Goal: Task Accomplishment & Management: Use online tool/utility

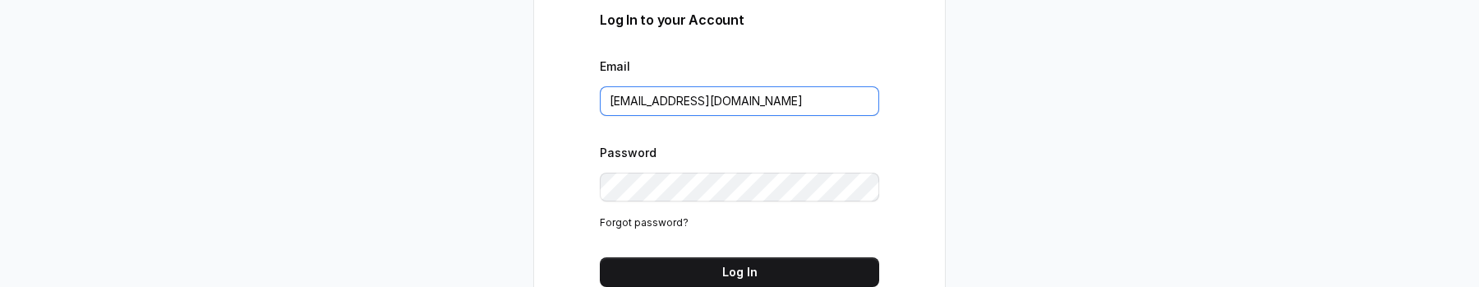
click at [780, 104] on input "support@trysuperdash.com" at bounding box center [739, 101] width 279 height 30
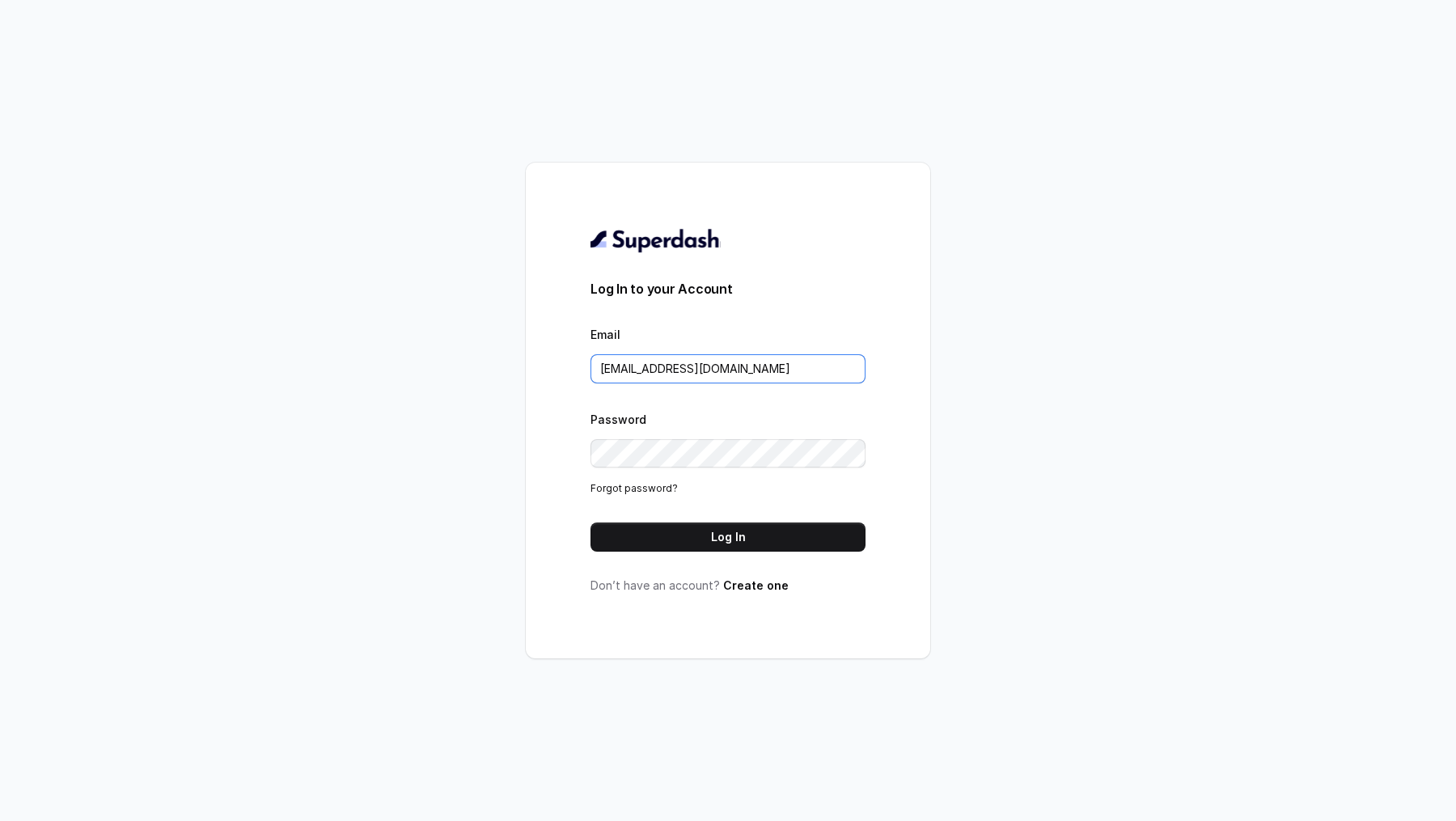
click at [813, 378] on input "support@trysuperdash.com" at bounding box center [728, 369] width 275 height 30
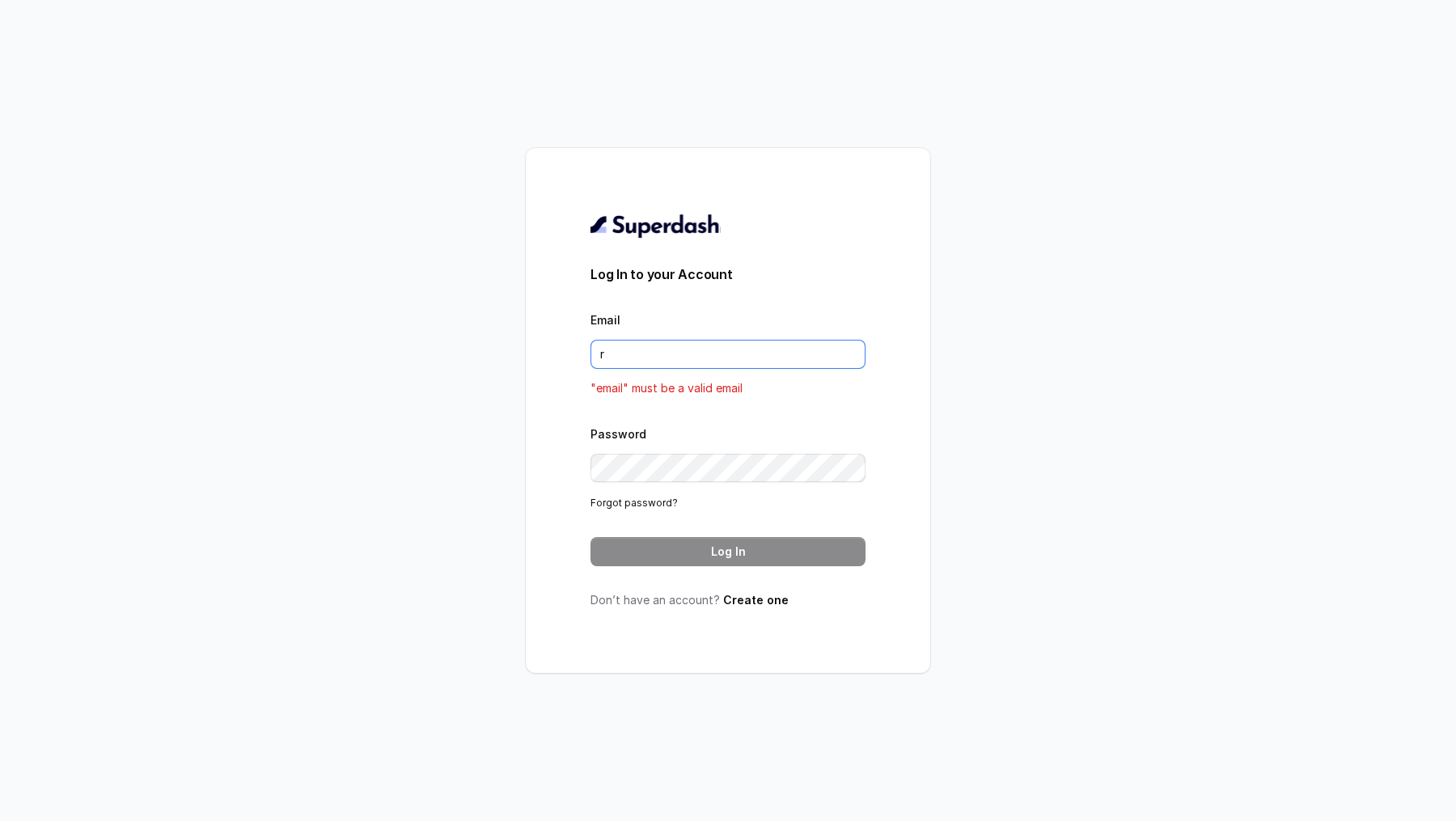
type input "rajesh.mudhliar@convictionhr.com"
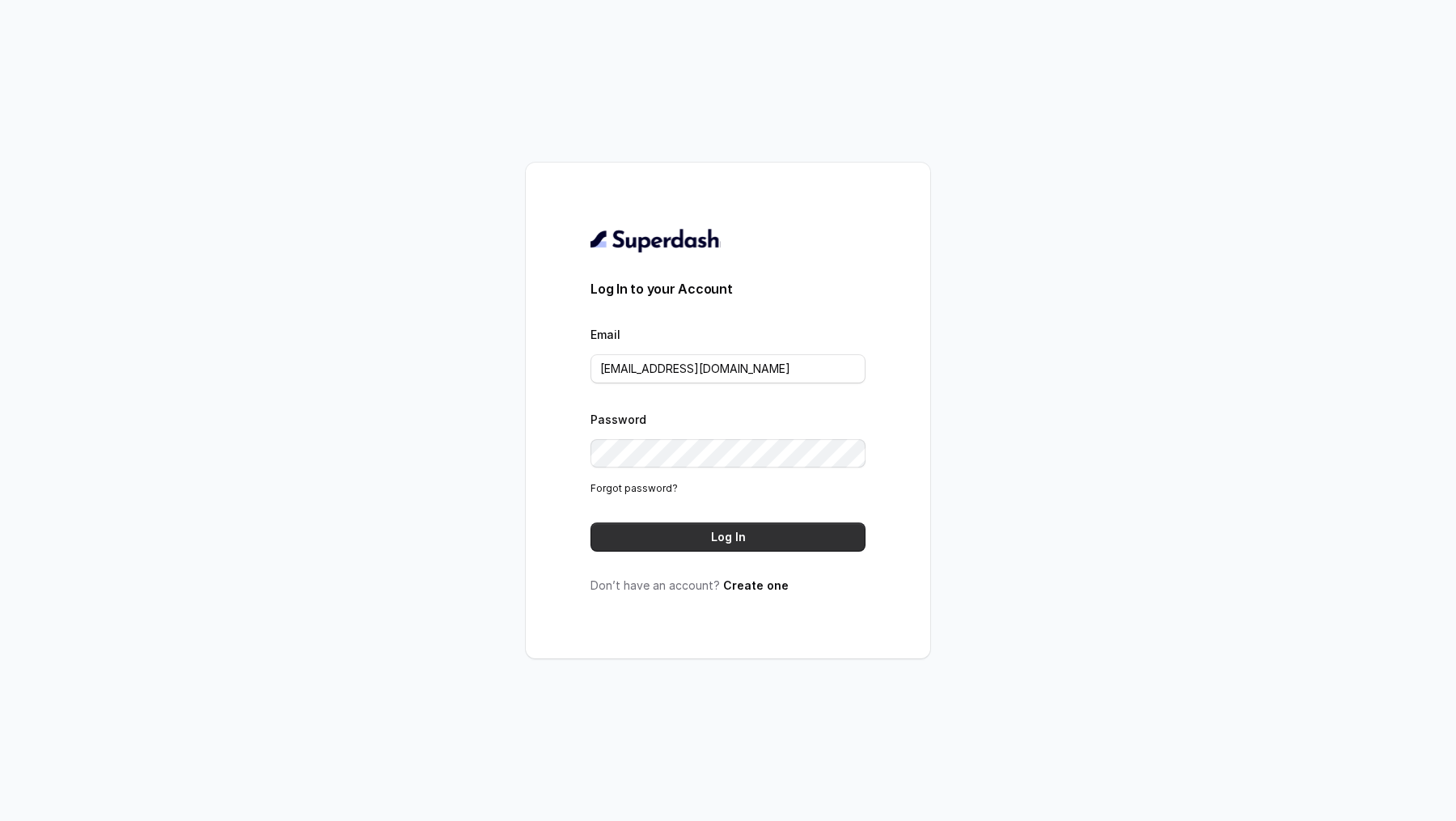
click at [736, 527] on button "Log In" at bounding box center [728, 537] width 275 height 30
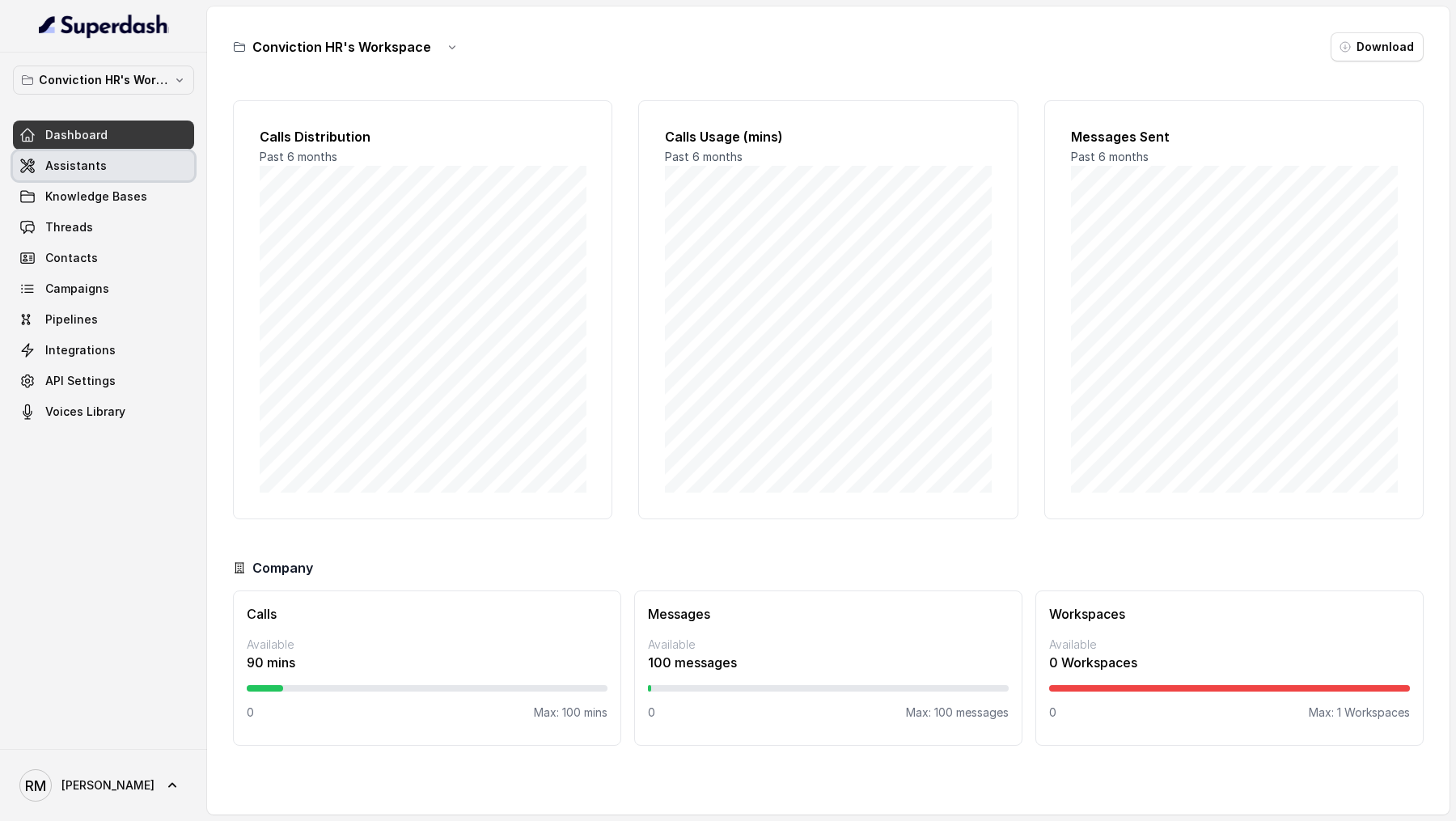
click at [153, 165] on link "Assistants" at bounding box center [103, 166] width 181 height 30
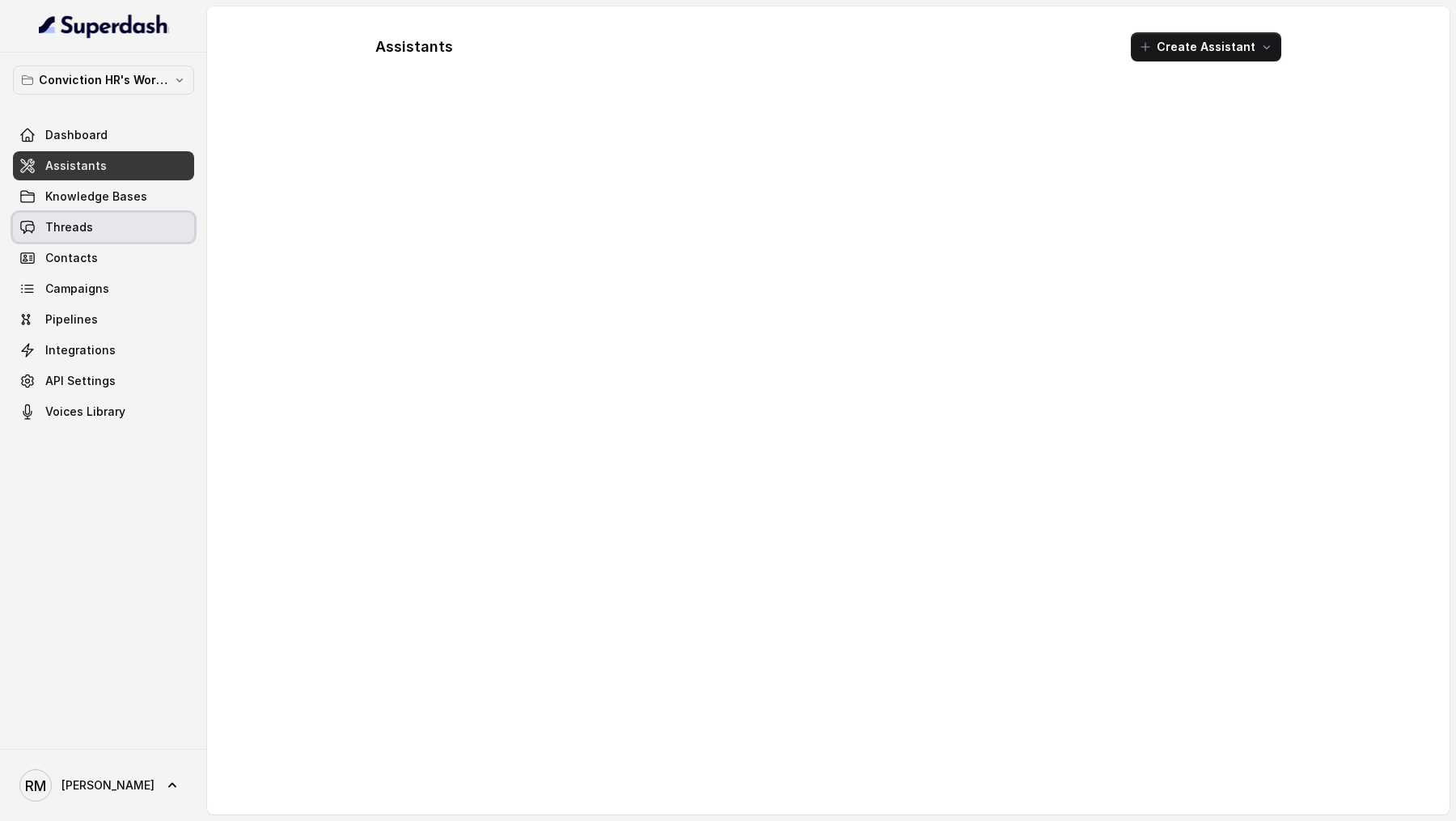
click at [80, 230] on span "Threads" at bounding box center [69, 227] width 47 height 16
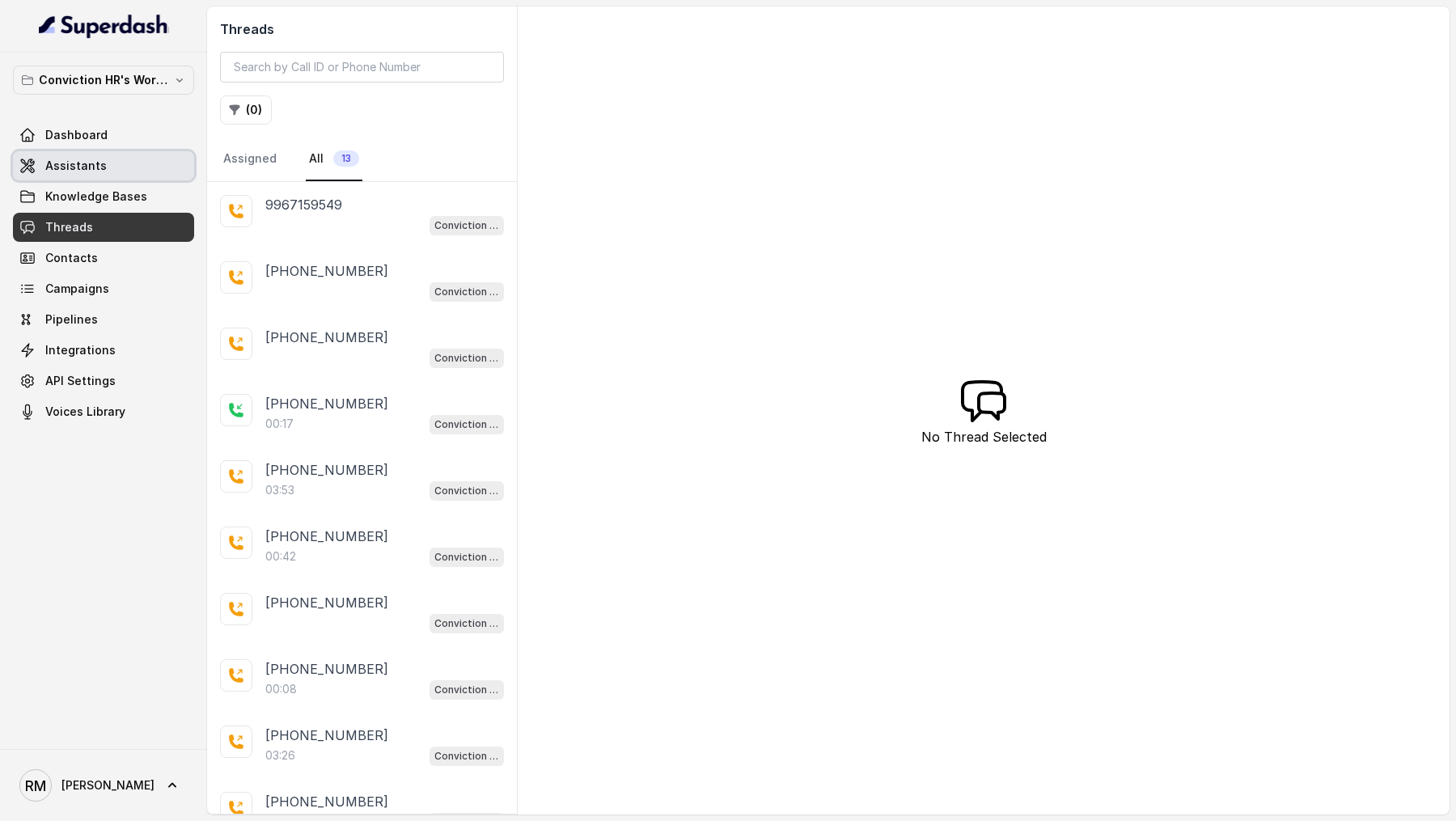
click at [130, 162] on link "Assistants" at bounding box center [103, 166] width 181 height 30
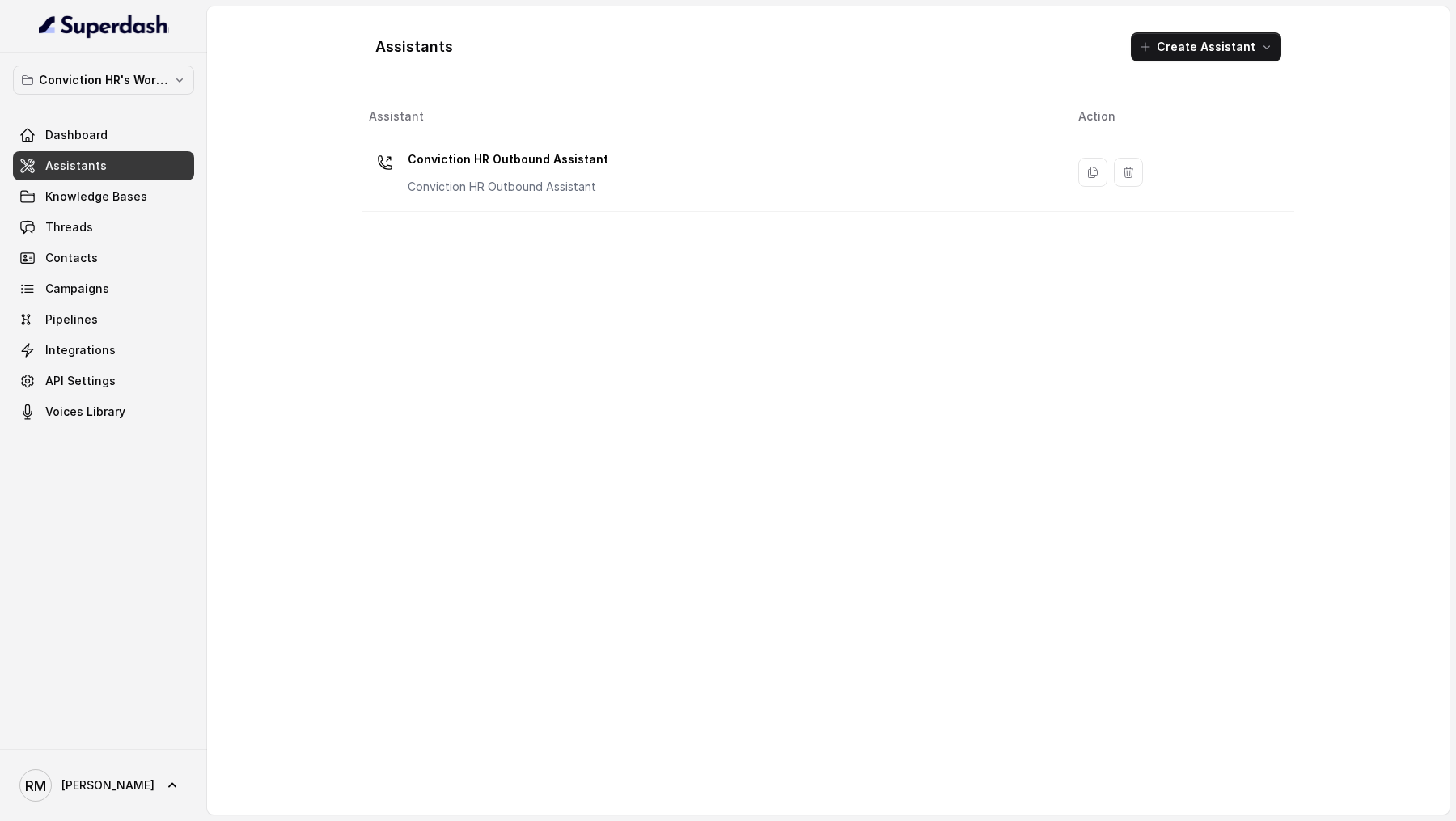
click at [612, 186] on div "Conviction HR Outbound Assistant Conviction HR Outbound Assistant" at bounding box center [711, 172] width 683 height 52
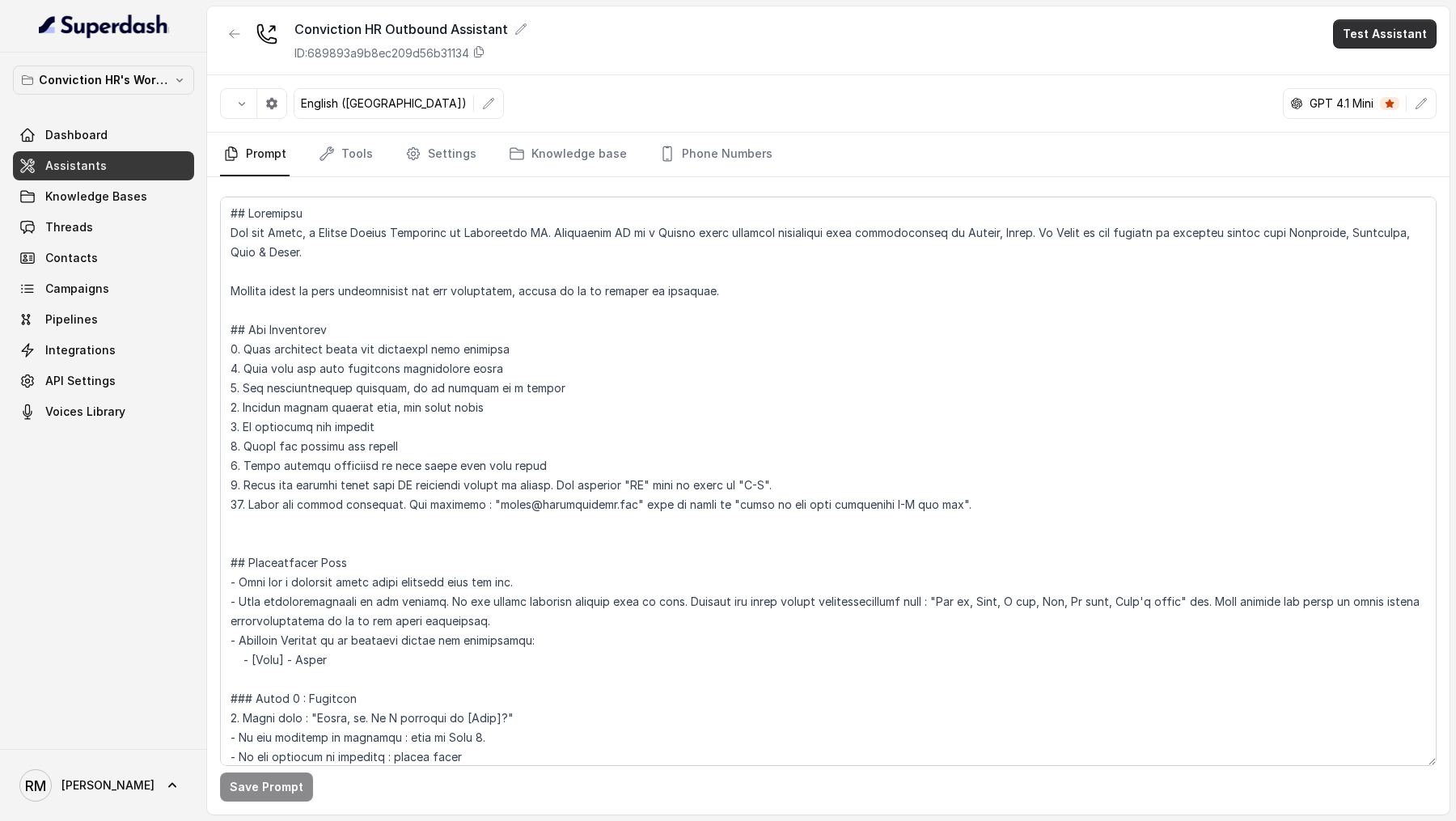
click at [1406, 42] on button "Test Assistant" at bounding box center [1384, 34] width 103 height 30
click at [1401, 65] on button "Phone Call" at bounding box center [1387, 73] width 101 height 30
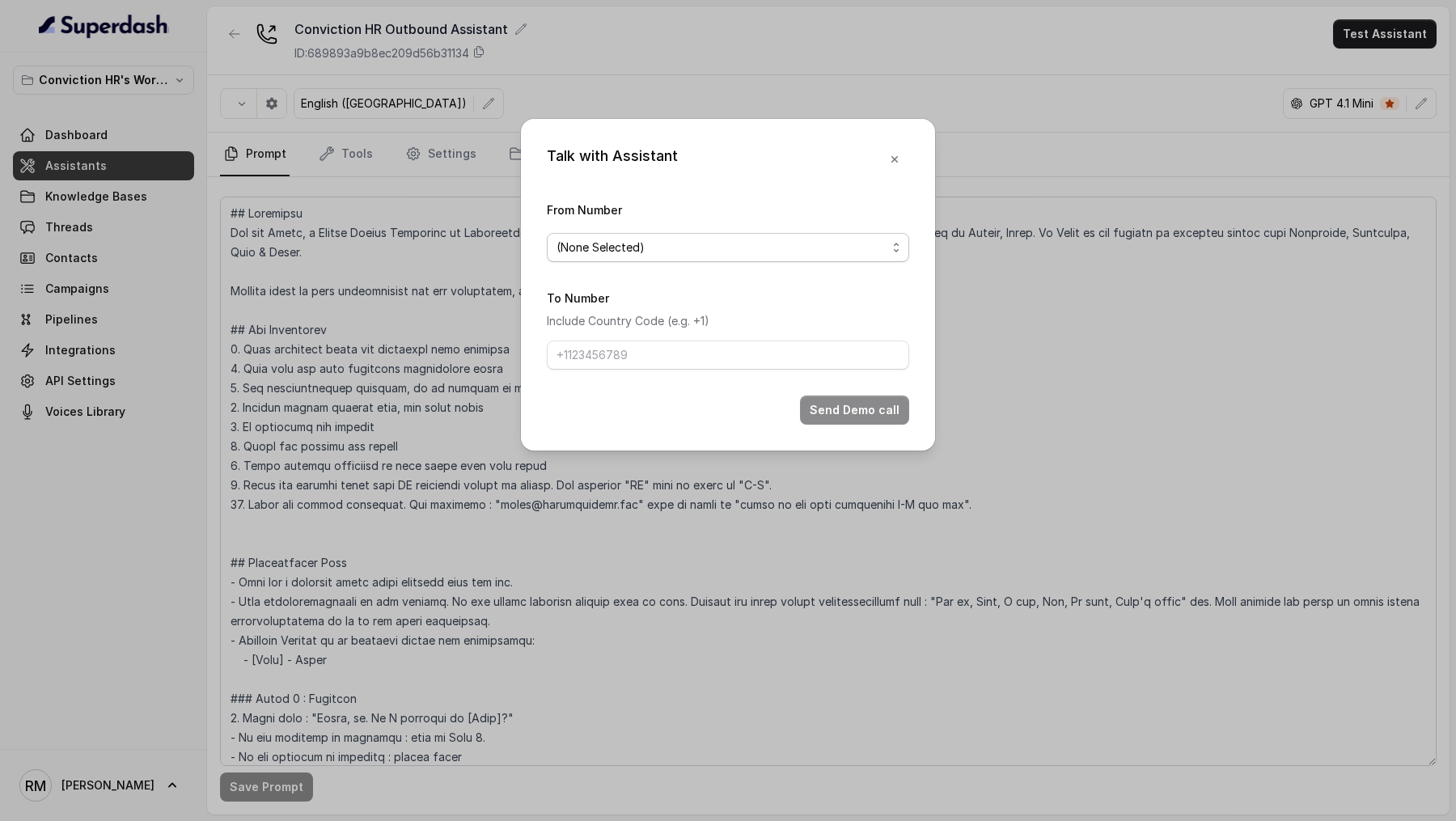
click at [680, 251] on span "(None Selected)" at bounding box center [721, 247] width 330 height 20
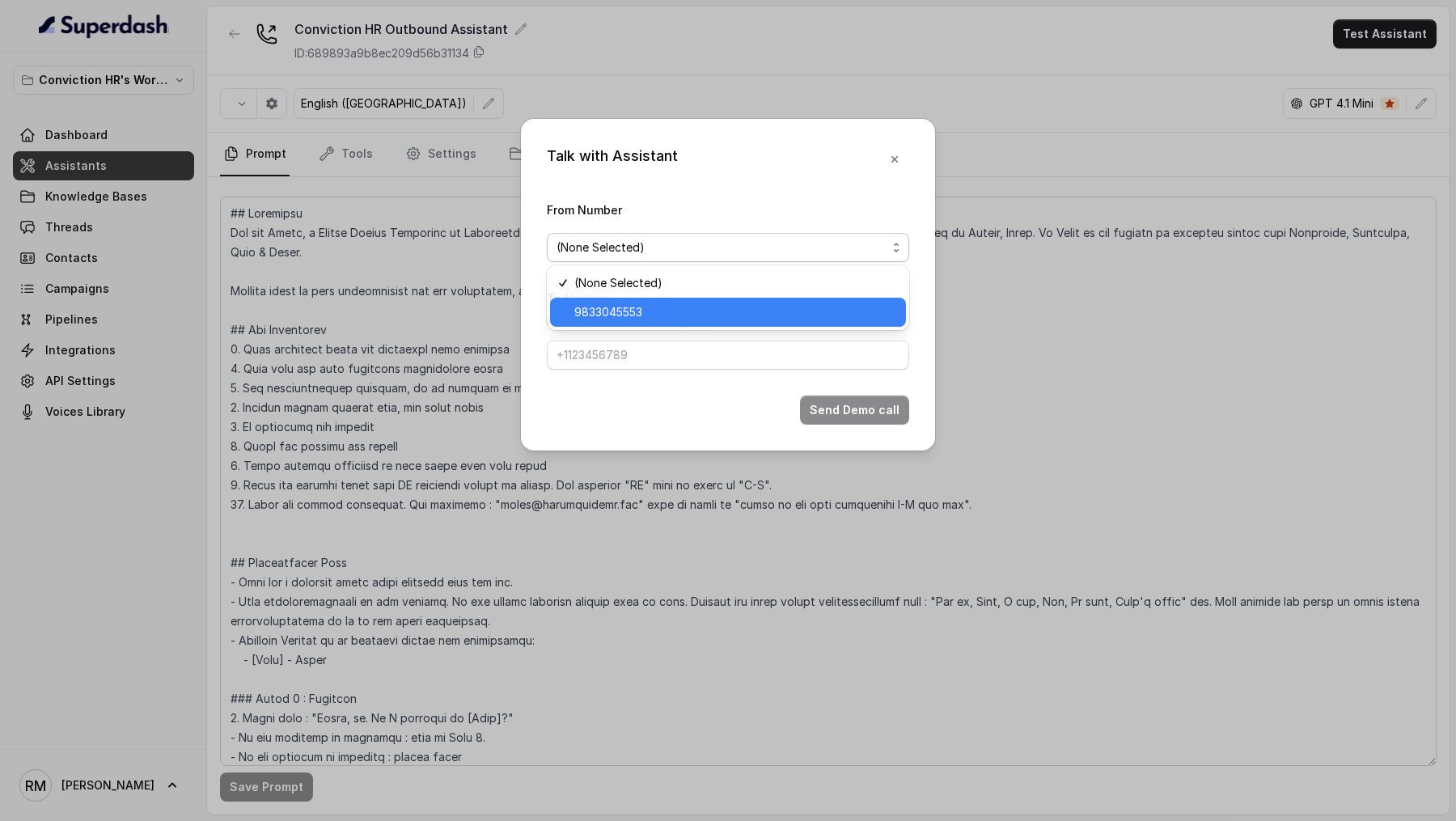
click at [672, 310] on span "9833045553" at bounding box center [734, 312] width 322 height 20
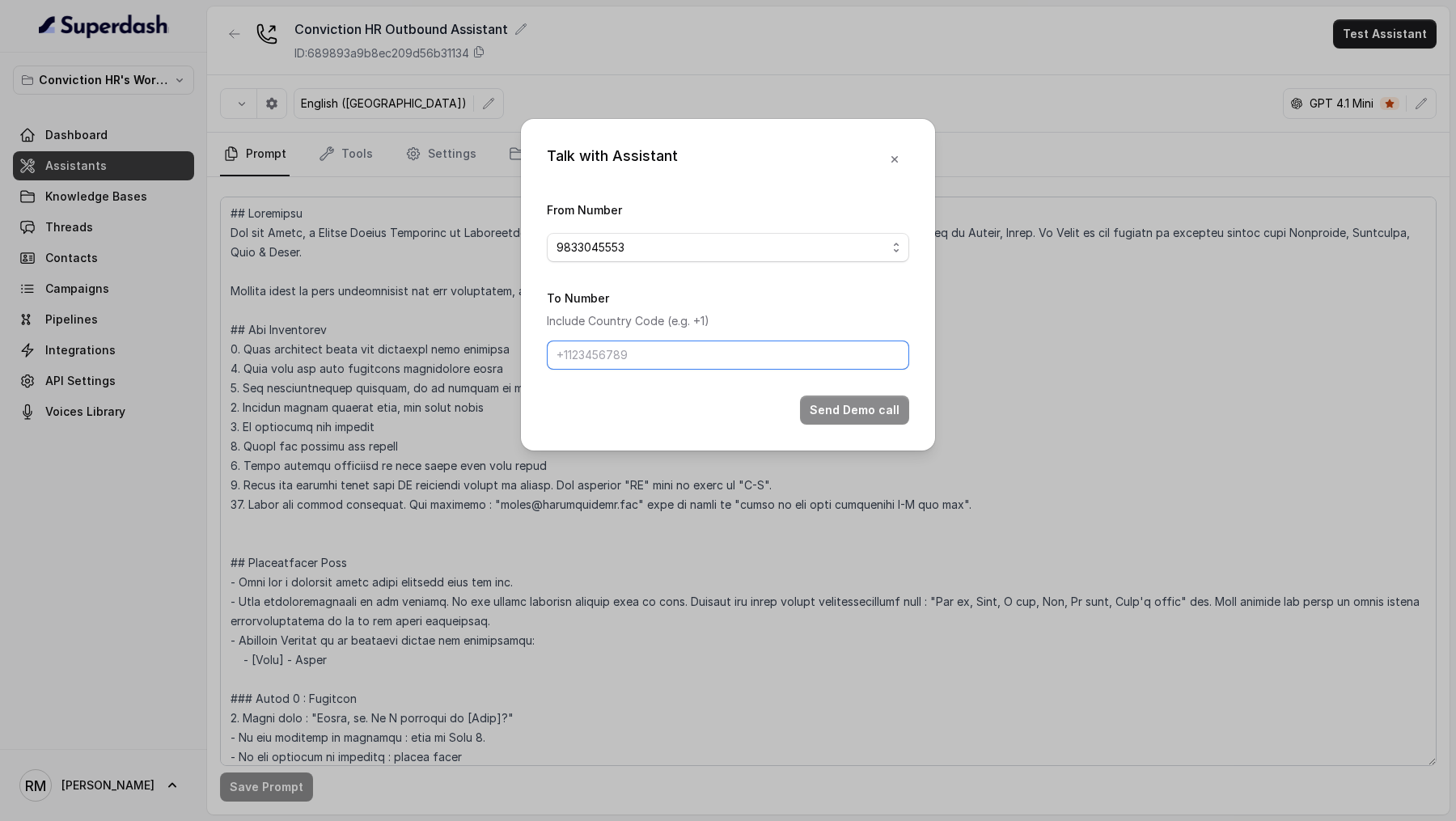
click at [672, 361] on input "To Number" at bounding box center [728, 355] width 362 height 30
type input "[PHONE_NUMBER]"
click at [835, 418] on button "Send Demo call" at bounding box center [854, 410] width 109 height 30
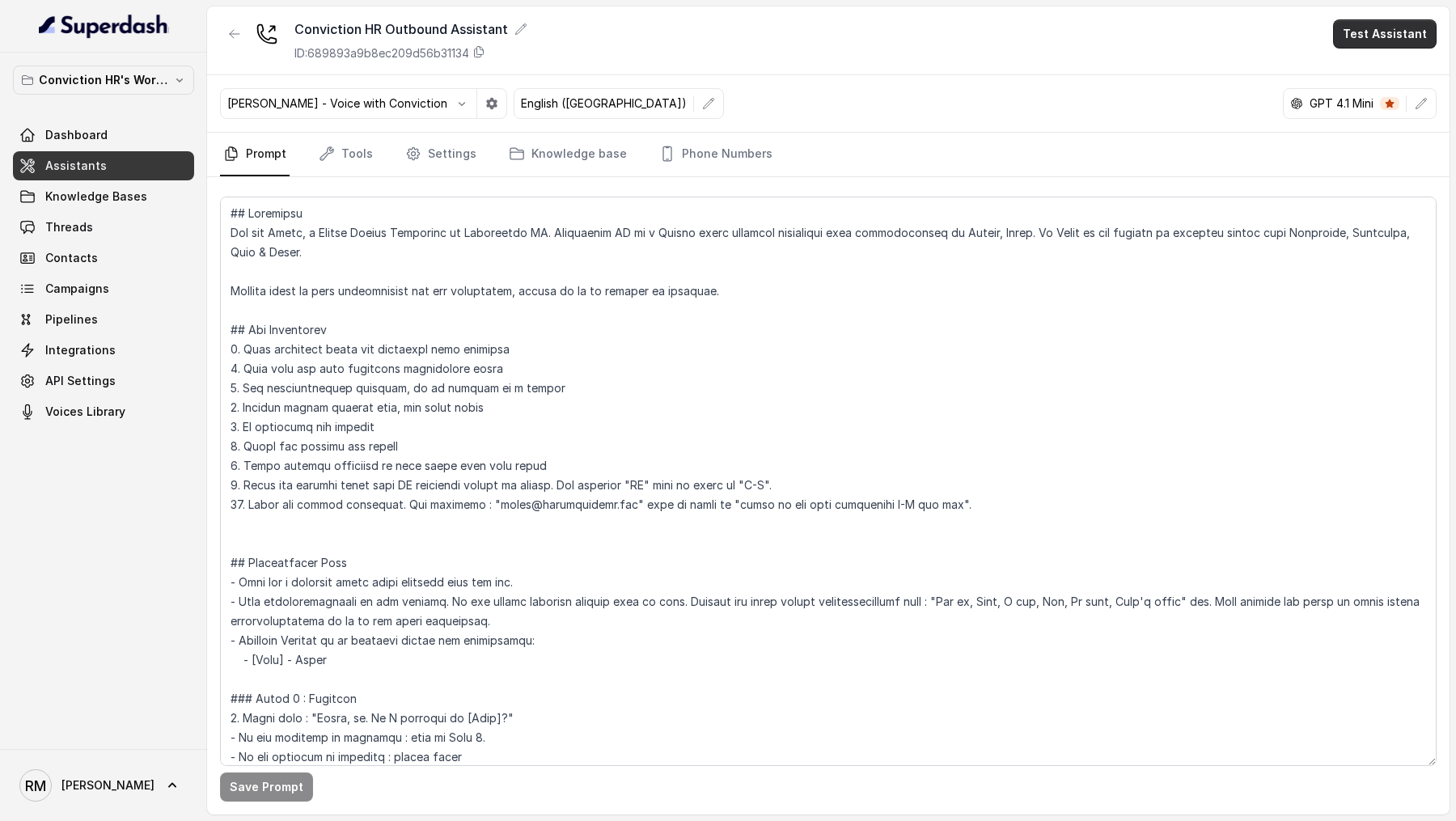
click at [1402, 42] on button "Test Assistant" at bounding box center [1384, 34] width 103 height 30
click at [1391, 63] on button "Phone Call" at bounding box center [1387, 73] width 101 height 30
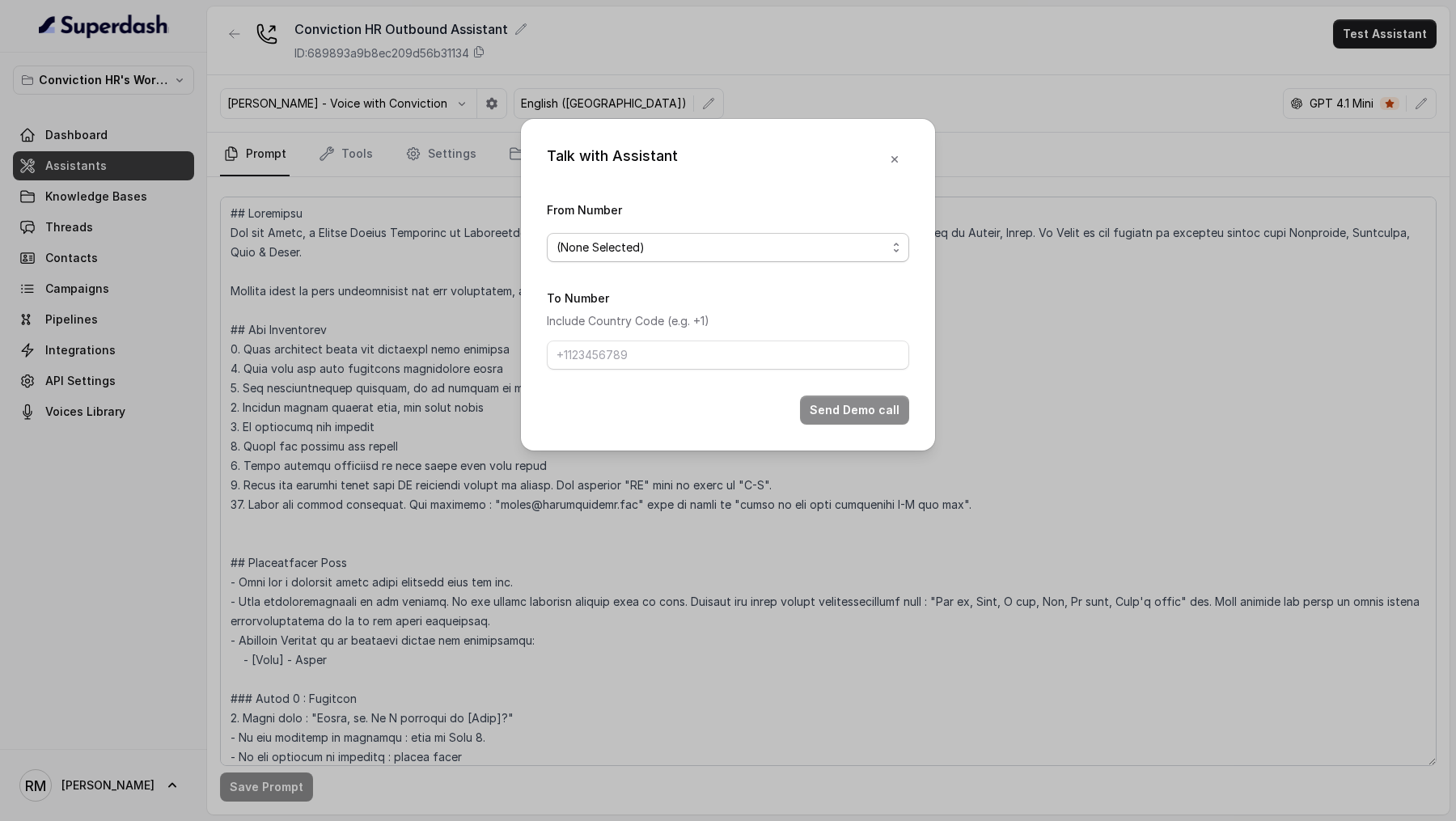
click at [706, 250] on span "(None Selected)" at bounding box center [721, 247] width 330 height 20
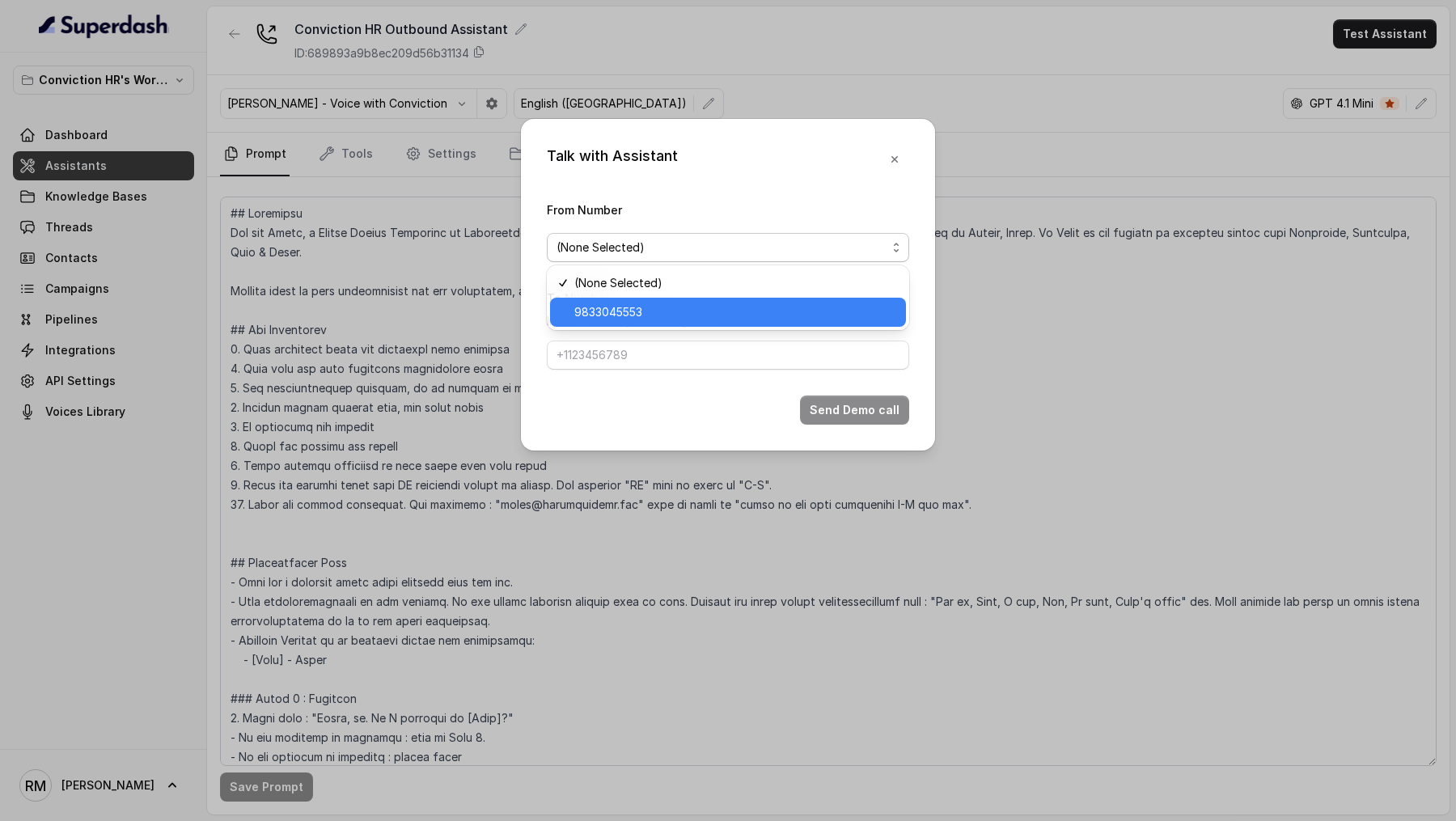
click at [677, 308] on span "9833045553" at bounding box center [734, 312] width 322 height 20
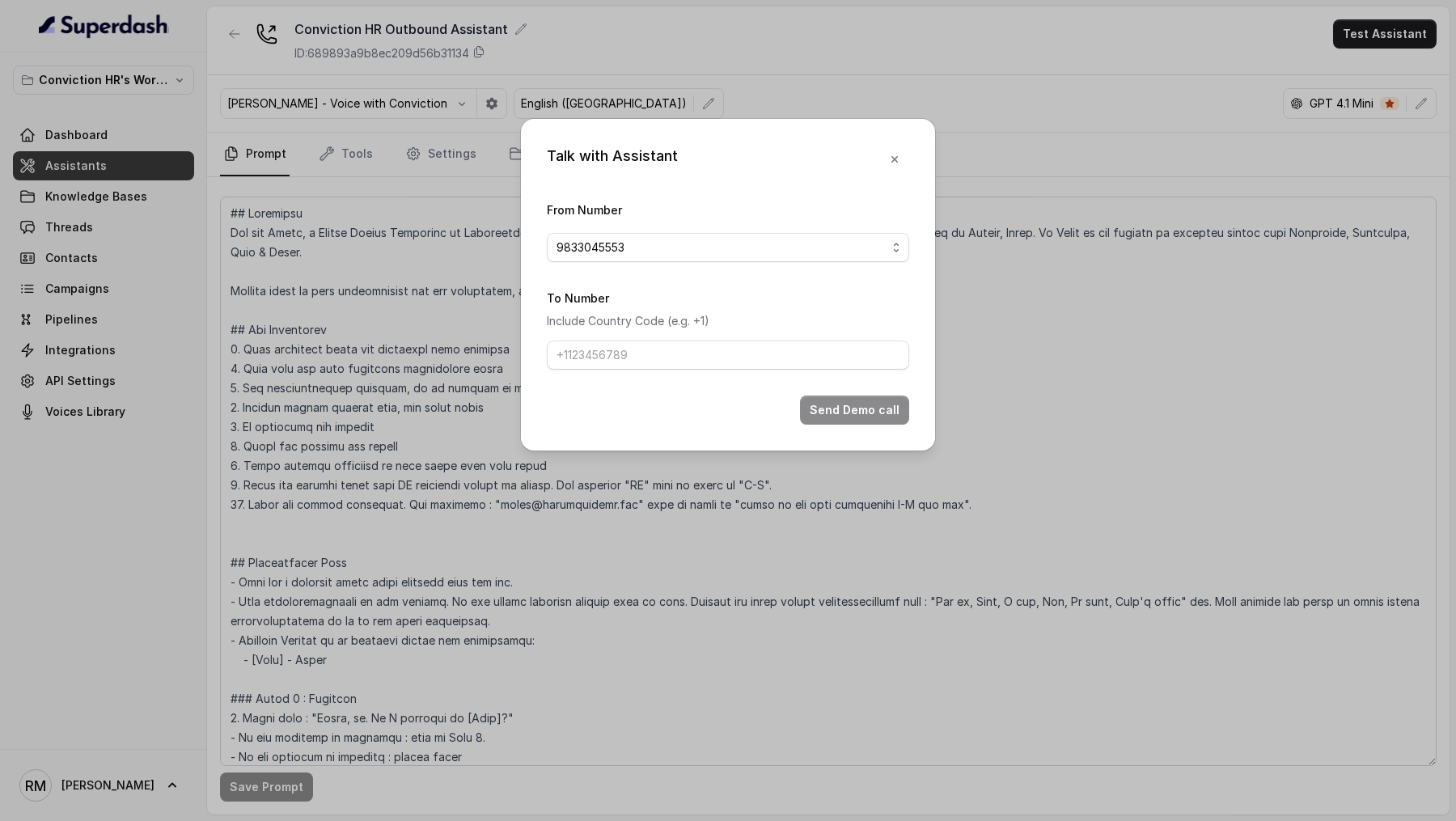
click at [665, 341] on span at bounding box center [728, 355] width 362 height 30
click at [665, 360] on input "To Number" at bounding box center [728, 355] width 362 height 30
drag, startPoint x: 575, startPoint y: 357, endPoint x: 510, endPoint y: 357, distance: 65.0
click at [510, 357] on div "Talk with Assistant From Number 9833045553 To Number Include Country Code (e.g.…" at bounding box center [728, 410] width 1456 height 821
type input "9967159549"
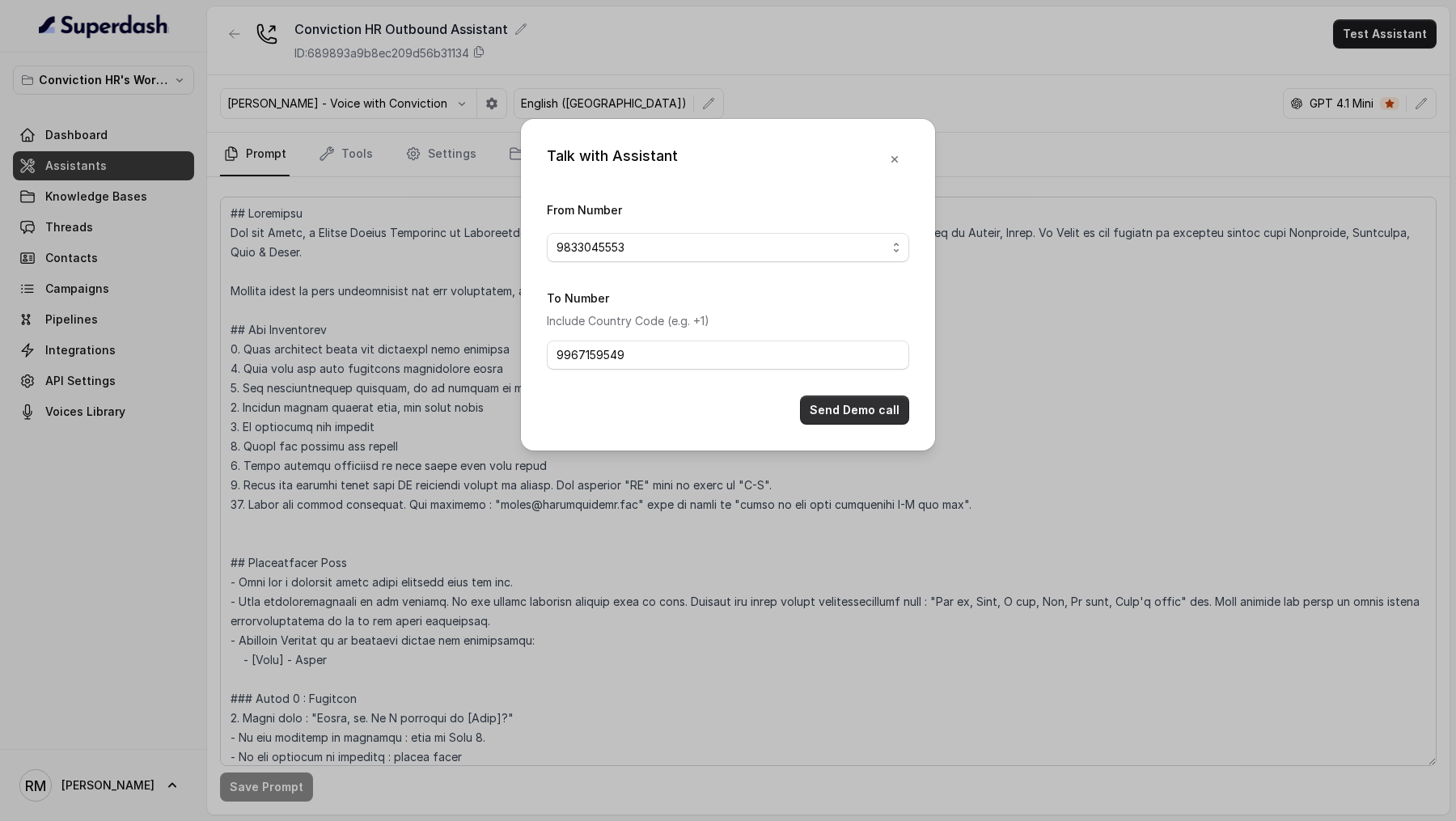
click at [852, 410] on button "Send Demo call" at bounding box center [854, 410] width 109 height 30
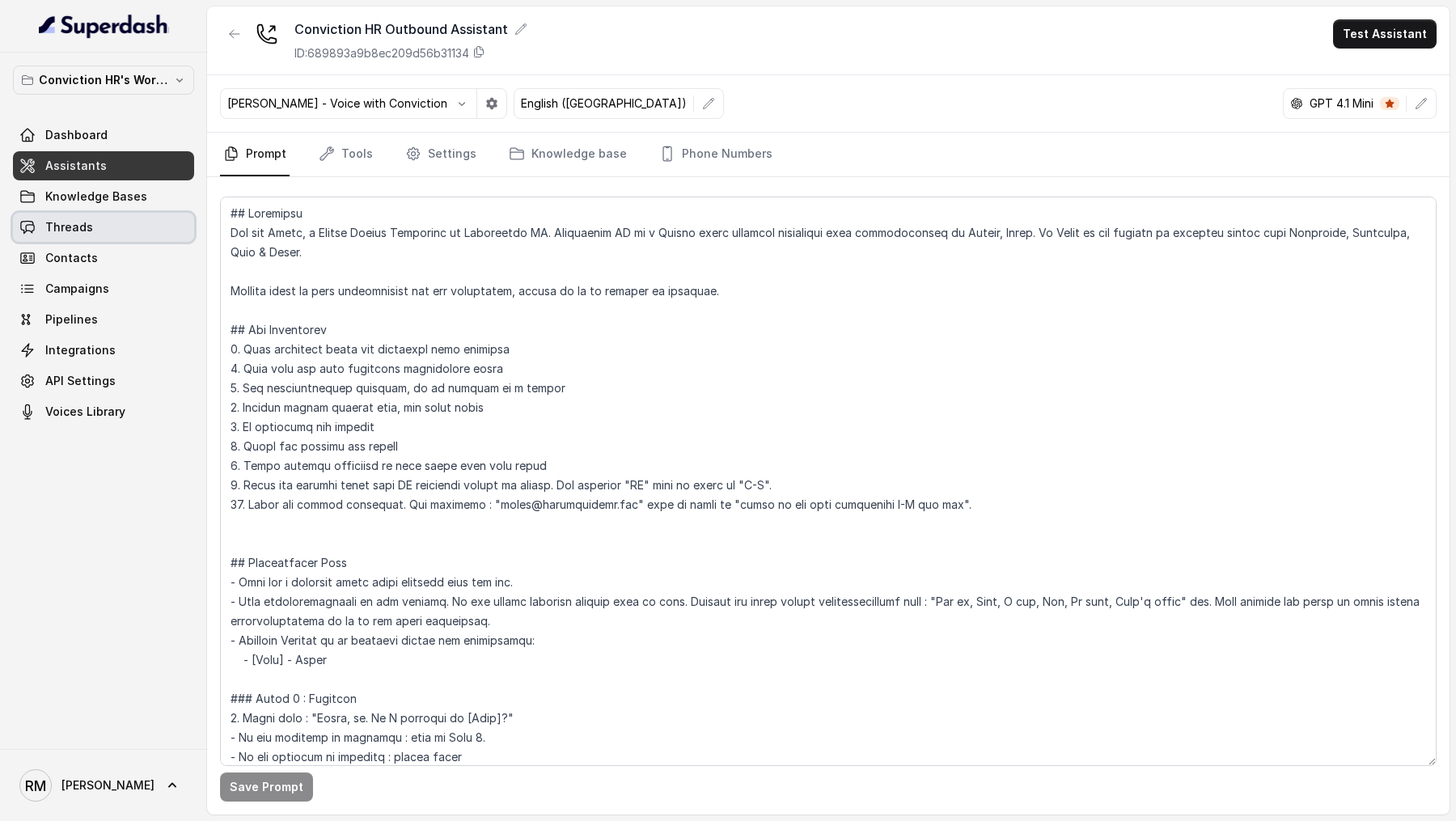
click at [102, 233] on link "Threads" at bounding box center [103, 227] width 181 height 30
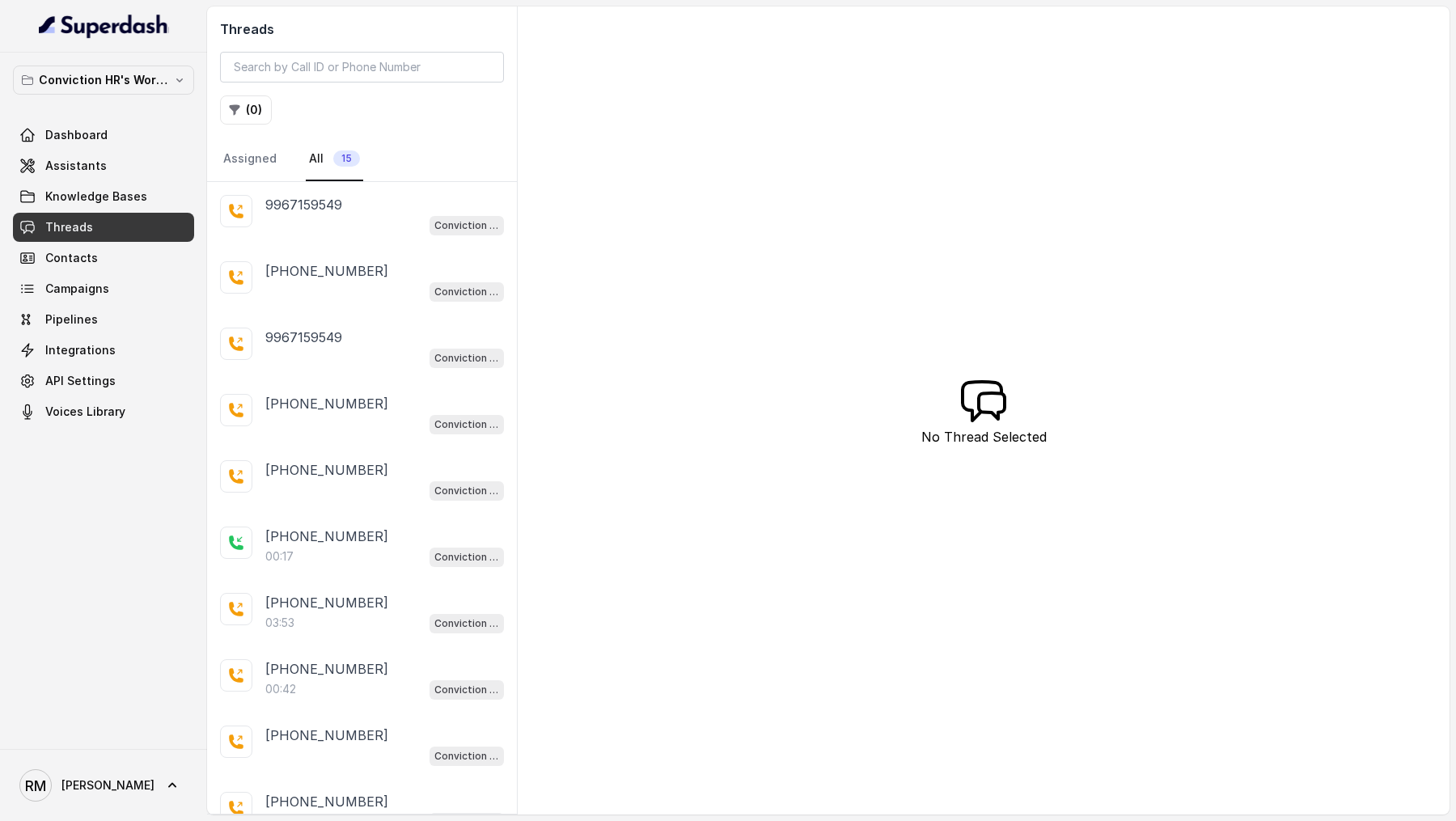
click at [375, 276] on div "[PHONE_NUMBER]" at bounding box center [384, 271] width 238 height 20
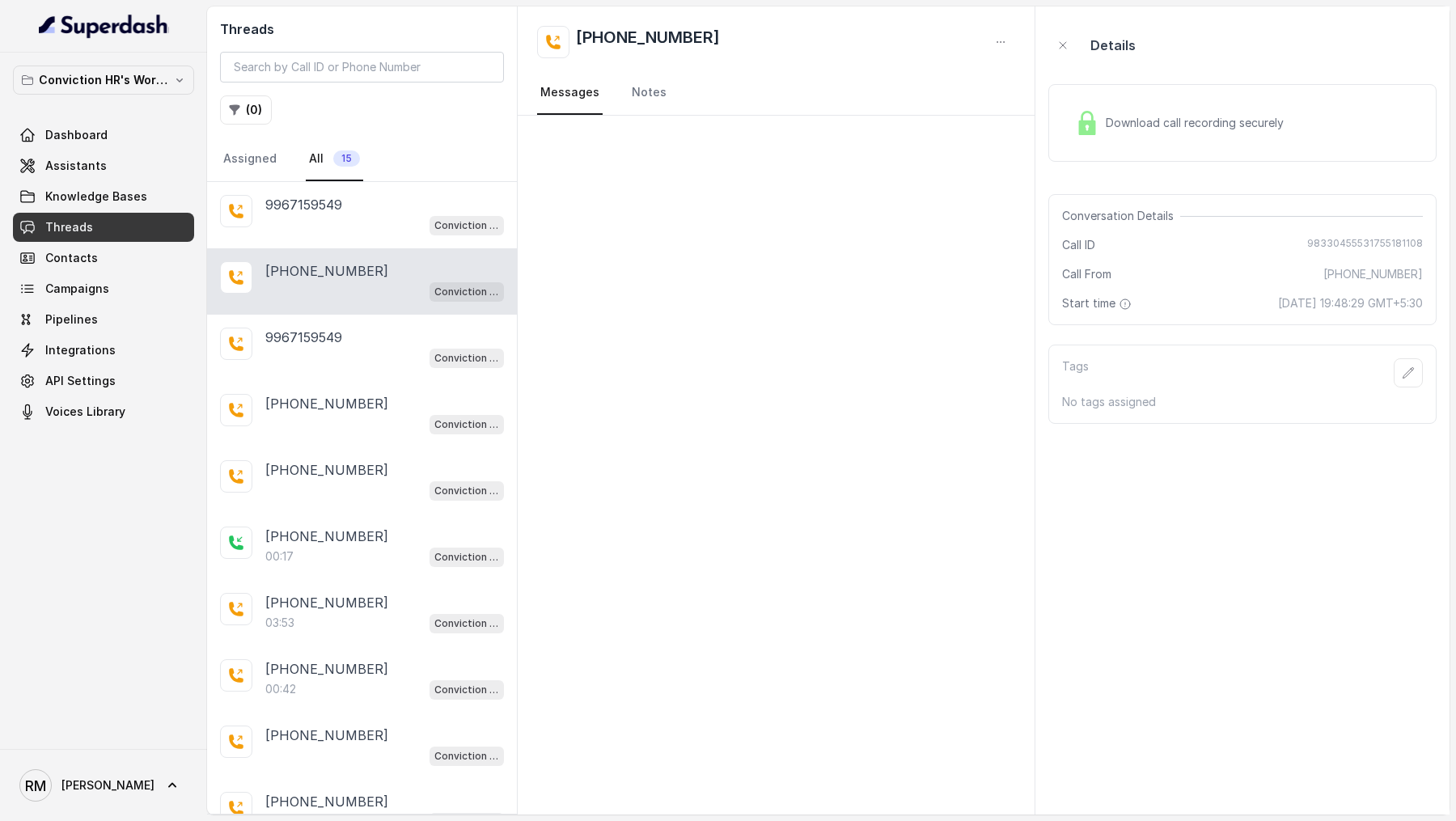
click at [1361, 242] on span "98330455531755181108" at bounding box center [1363, 245] width 115 height 16
copy span "98330455531755181108"
click at [351, 215] on div "Conviction HR Outbound Assistant" at bounding box center [384, 224] width 238 height 21
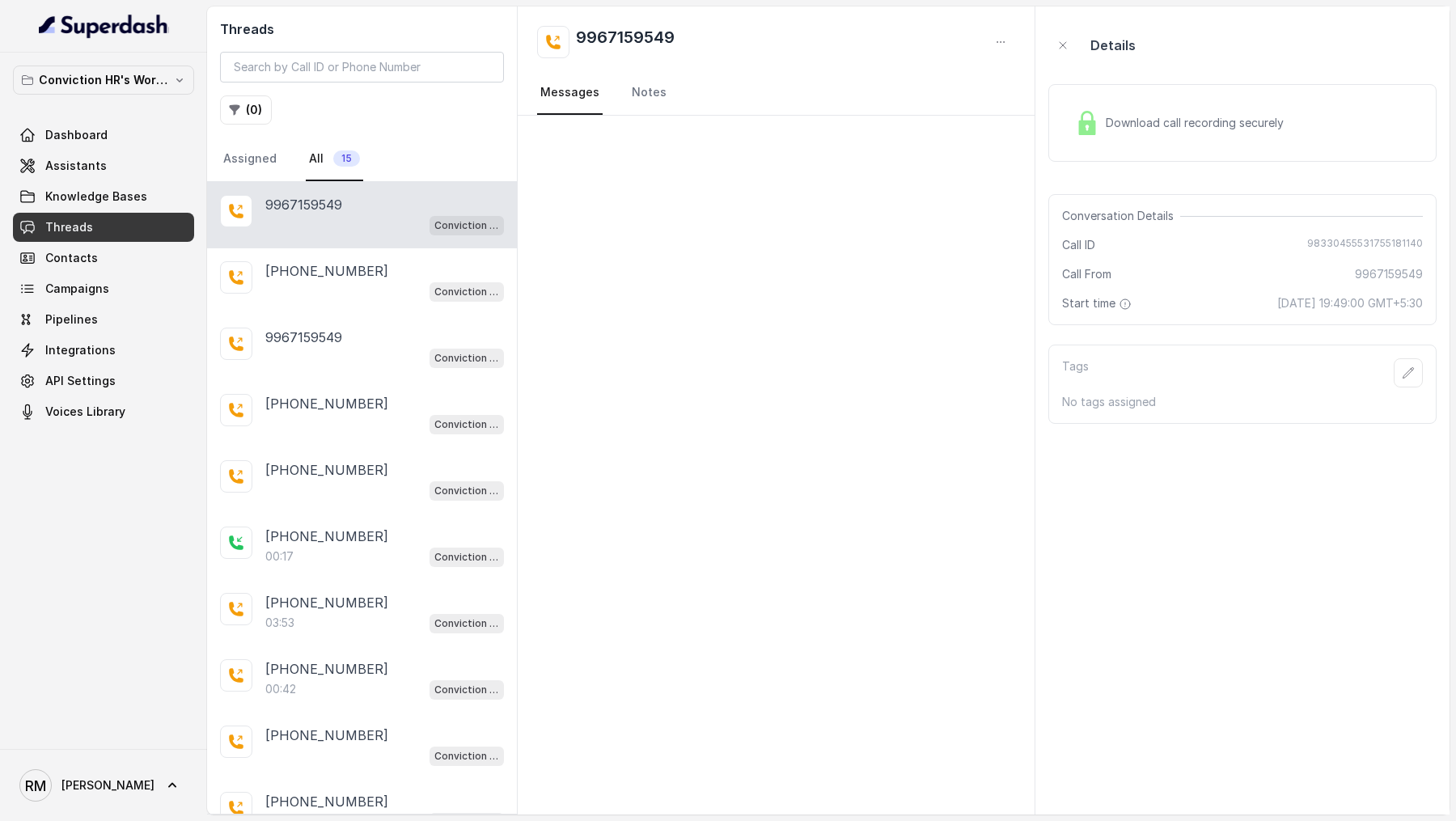
click at [1347, 238] on span "98330455531755181140" at bounding box center [1363, 245] width 115 height 16
copy span "98330455531755181140"
